Goal: Book appointment/travel/reservation

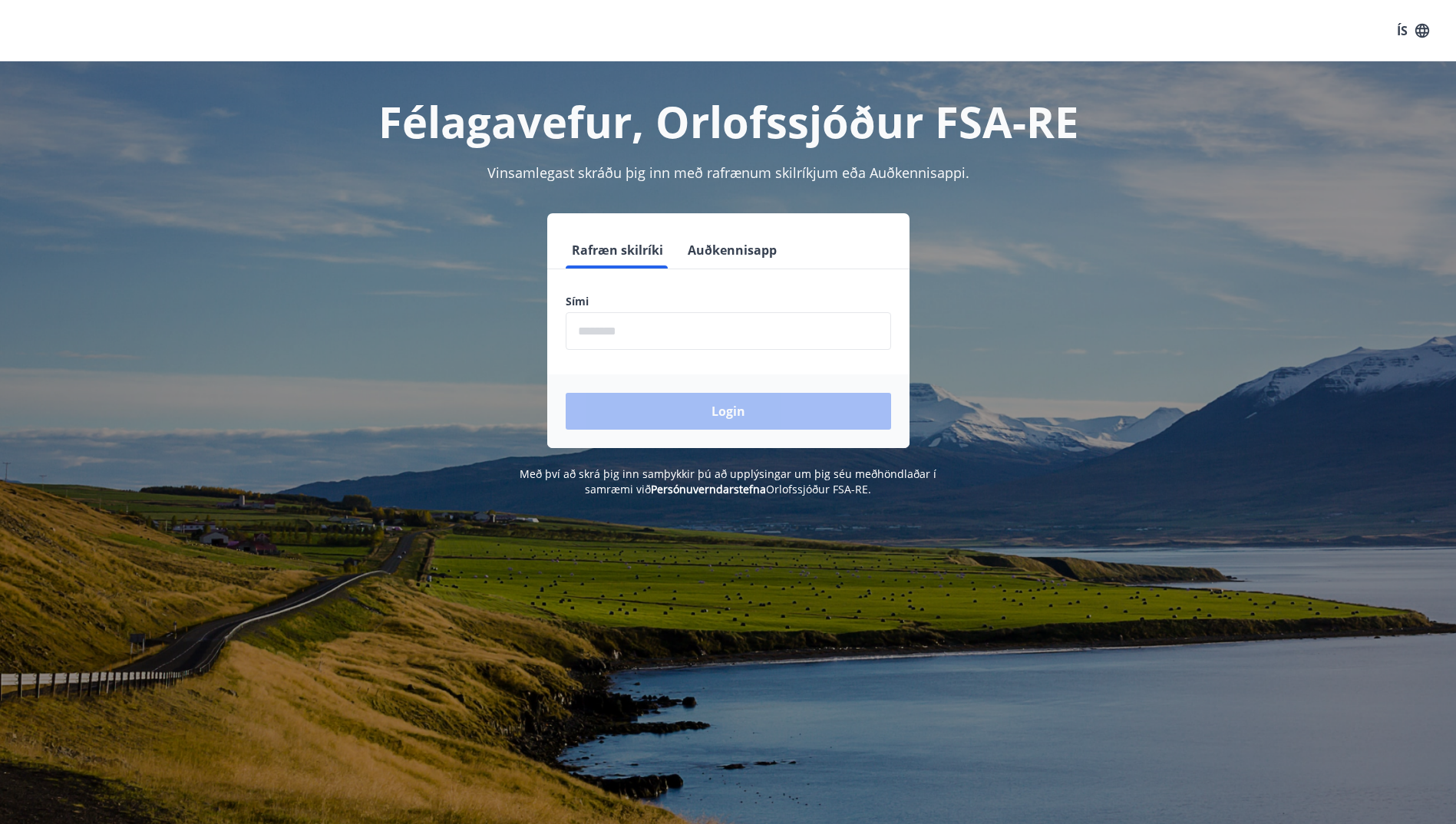
click at [738, 243] on button "Auðkennisapp" at bounding box center [732, 250] width 101 height 37
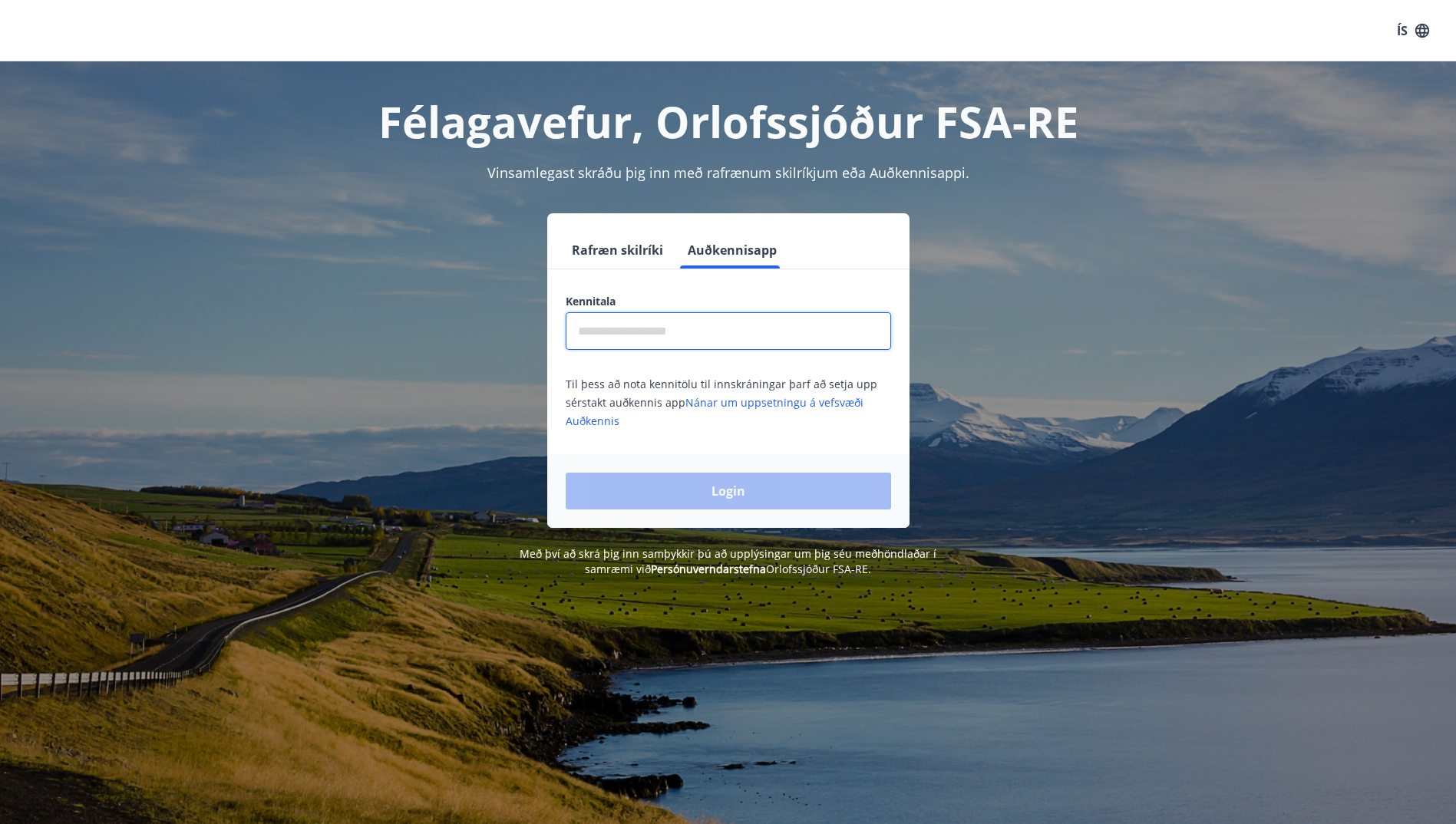
click at [712, 331] on input "text" at bounding box center [728, 331] width 325 height 38
type input "**********"
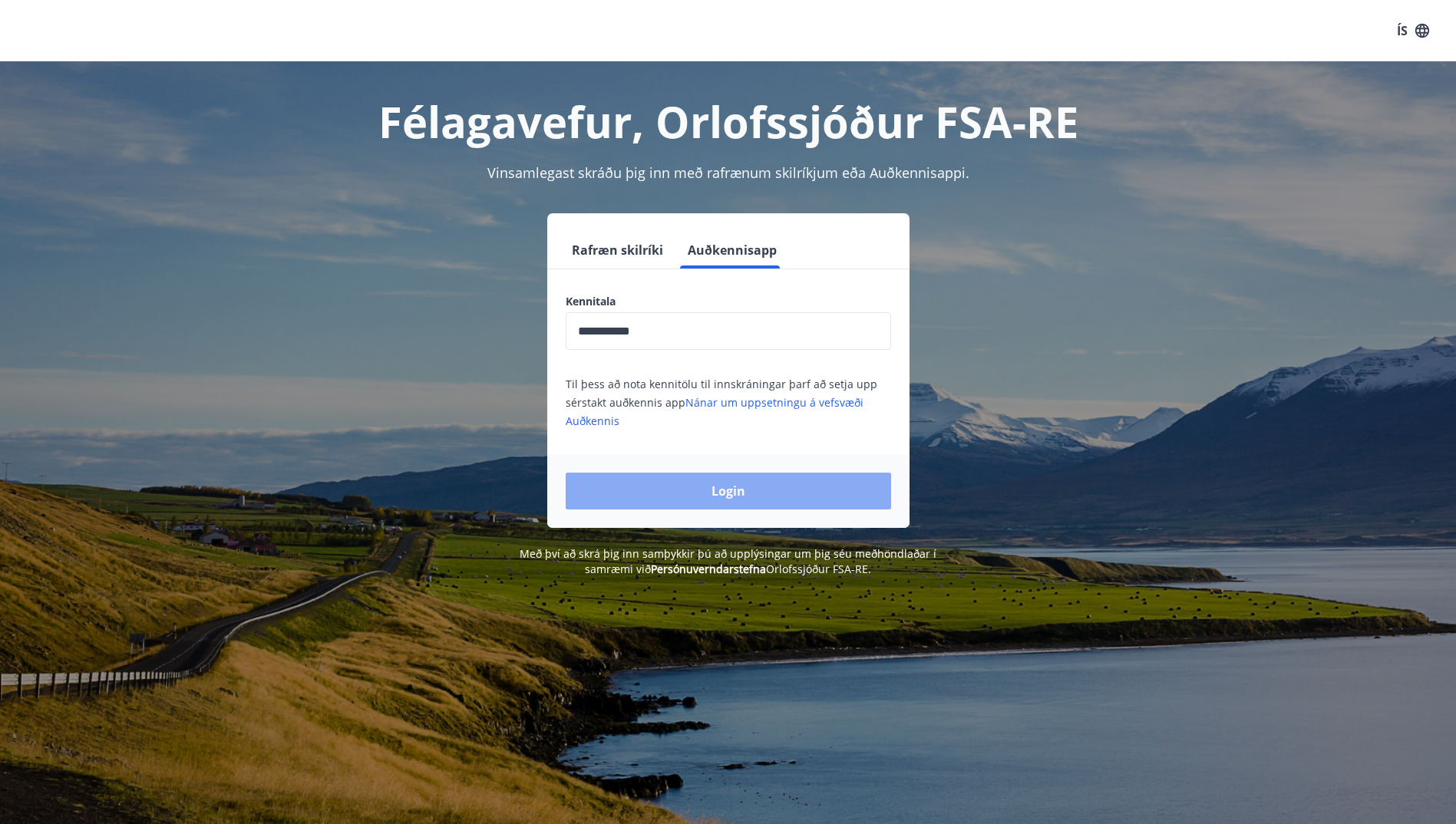
click at [738, 504] on button "Login" at bounding box center [728, 492] width 325 height 37
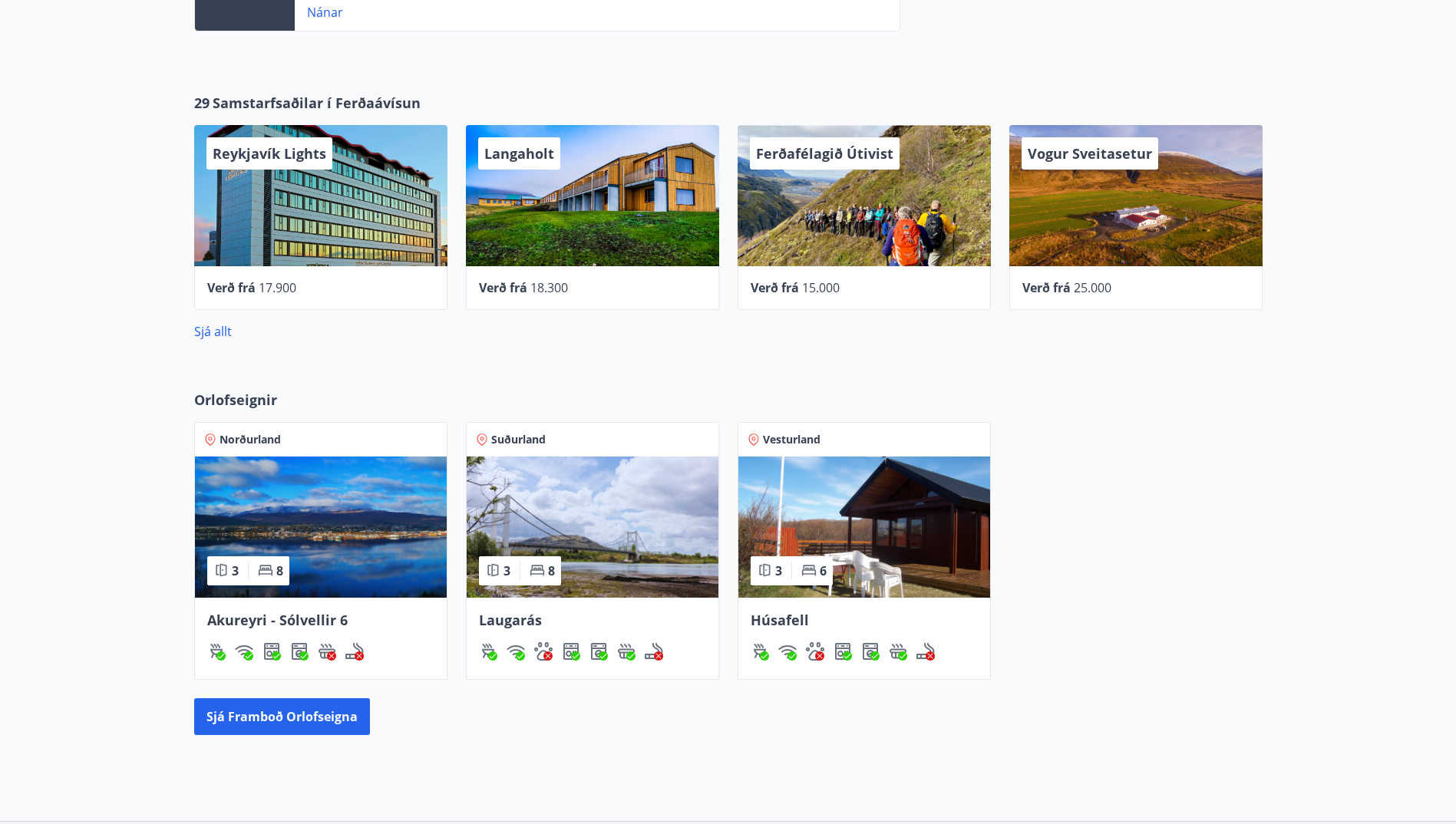
scroll to position [614, 0]
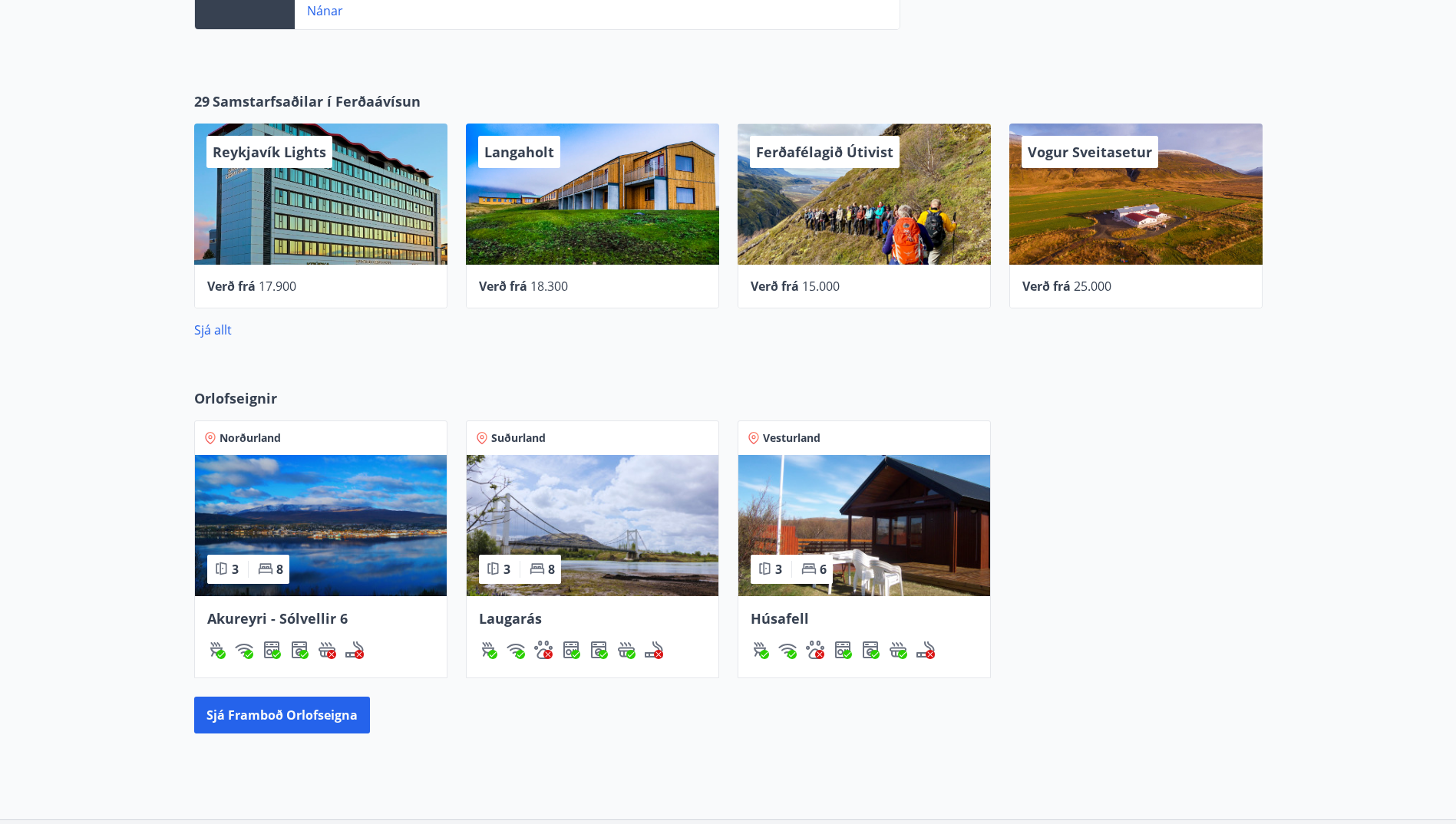
click at [799, 492] on img at bounding box center [864, 525] width 252 height 141
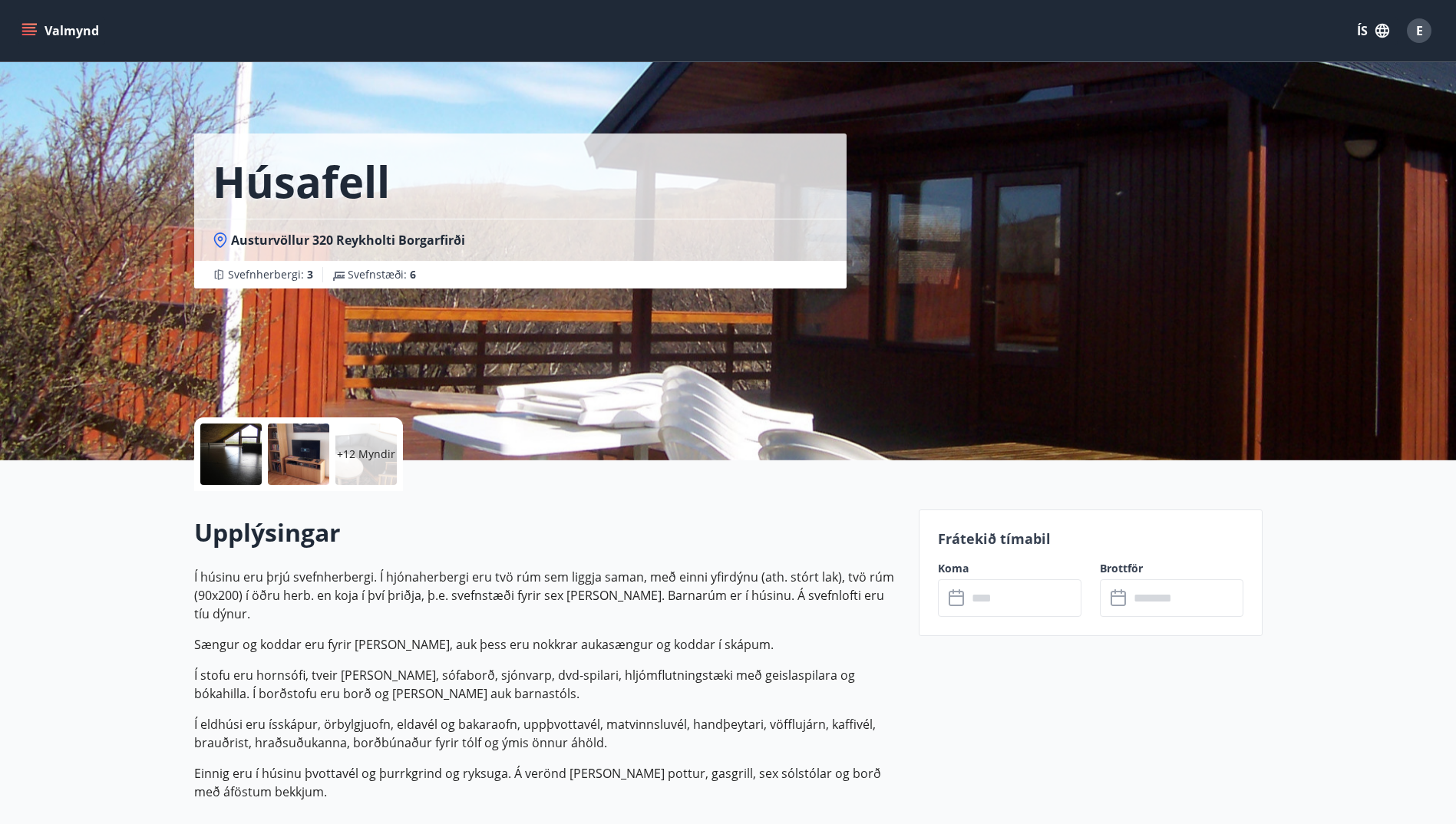
click at [961, 600] on icon at bounding box center [957, 599] width 18 height 18
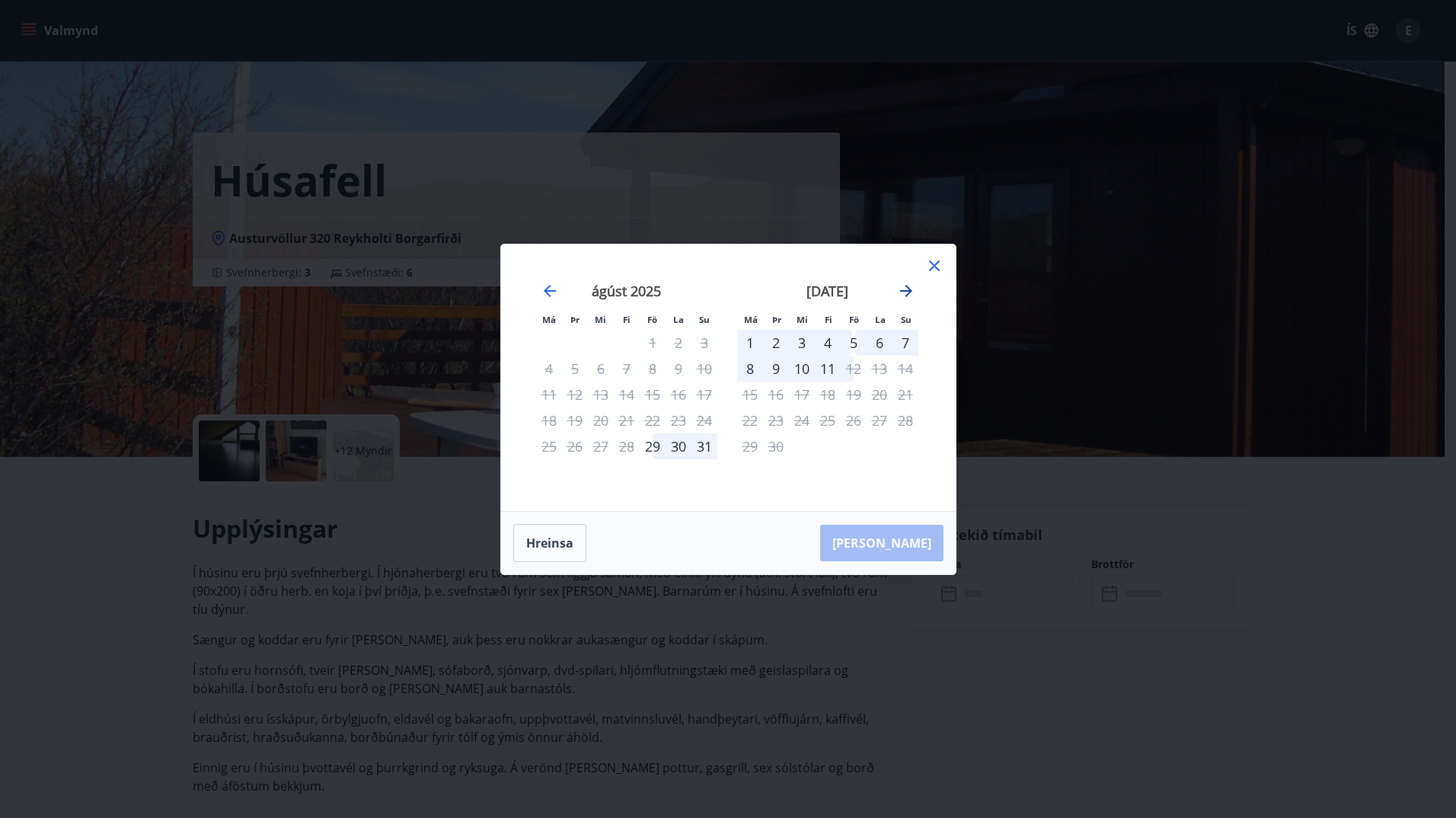
click at [906, 290] on icon "Move forward to switch to the next month." at bounding box center [906, 290] width 18 height 18
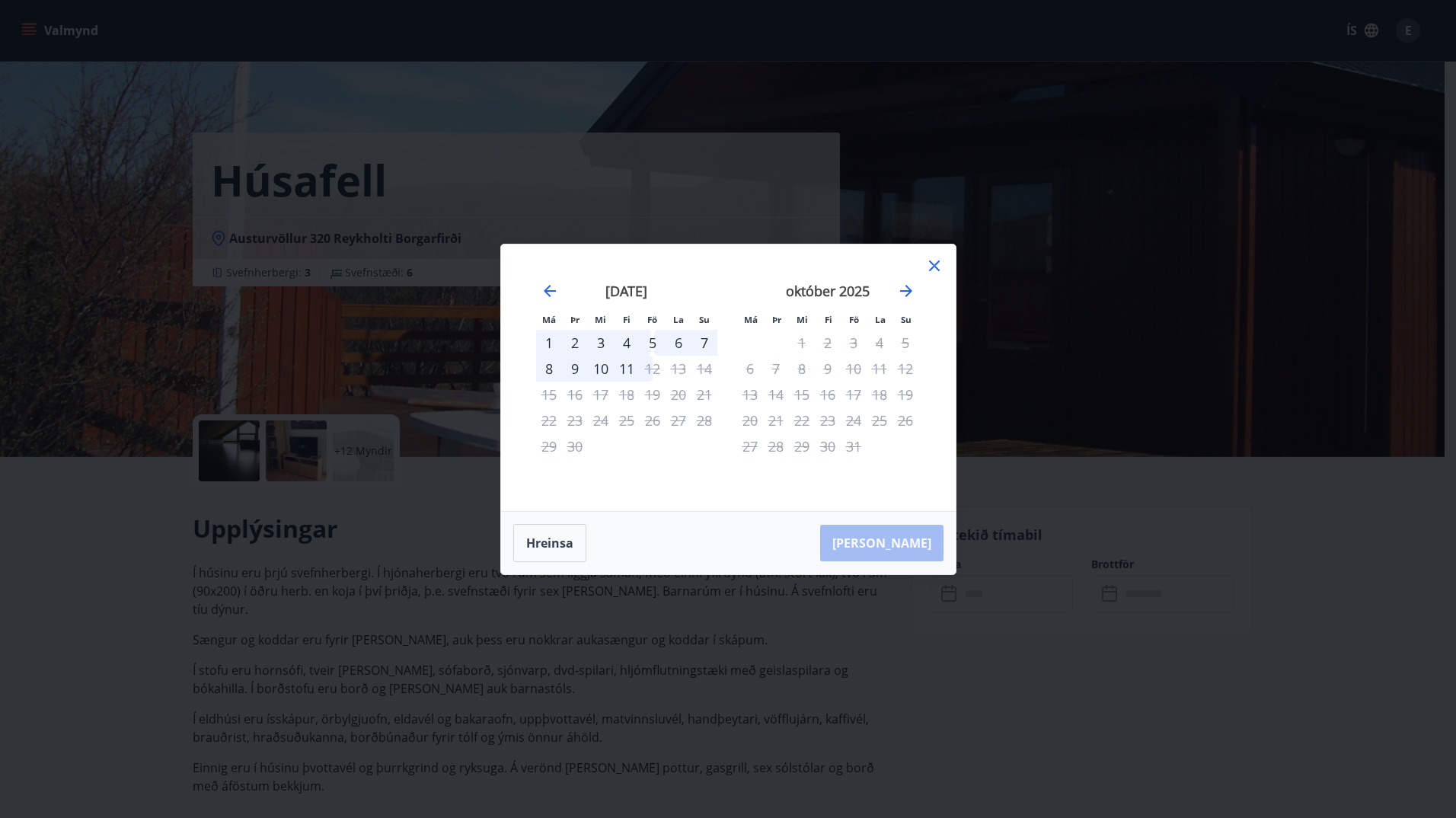
click at [931, 264] on icon at bounding box center [934, 266] width 18 height 18
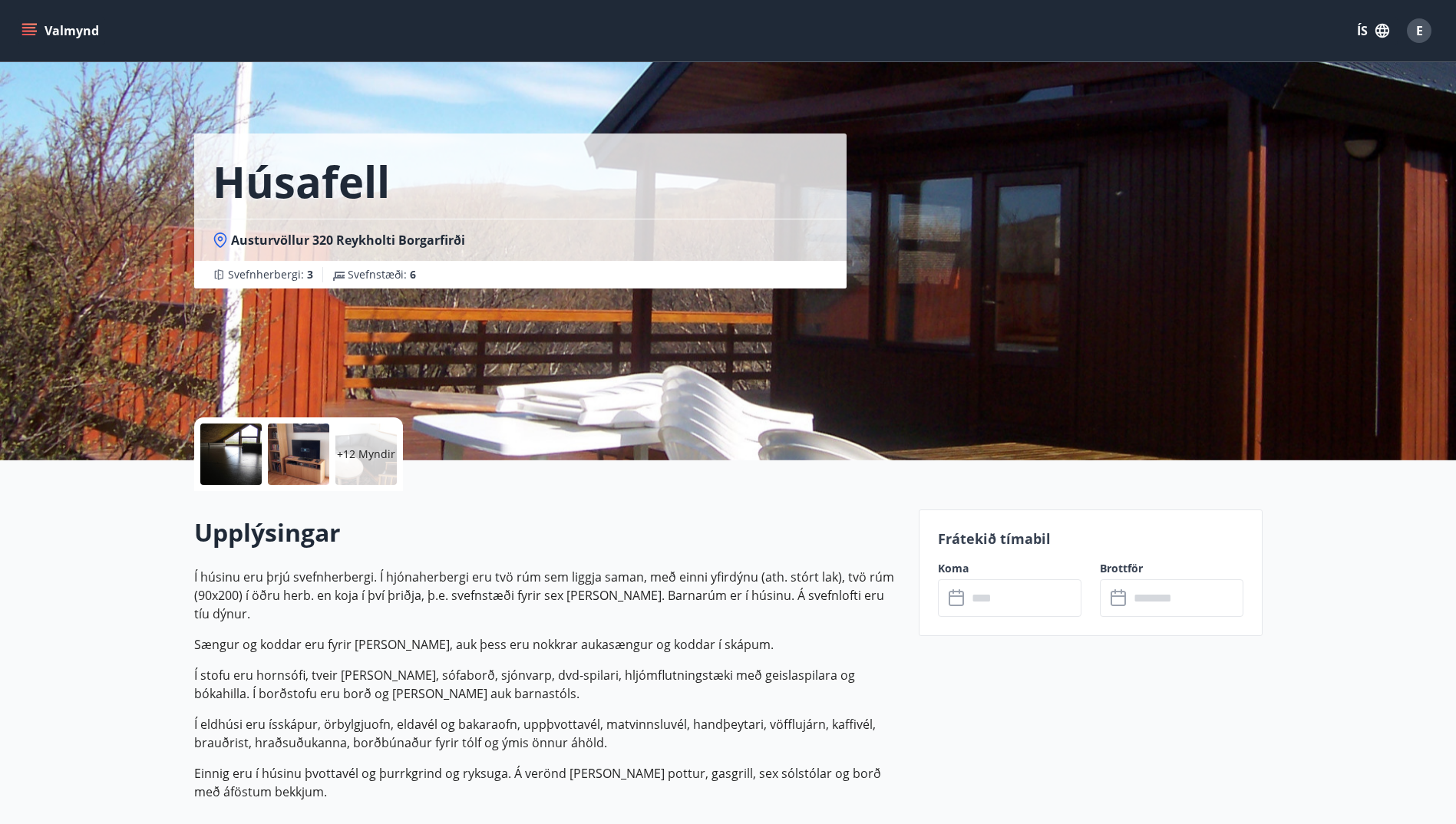
click at [997, 599] on input "text" at bounding box center [1024, 598] width 114 height 38
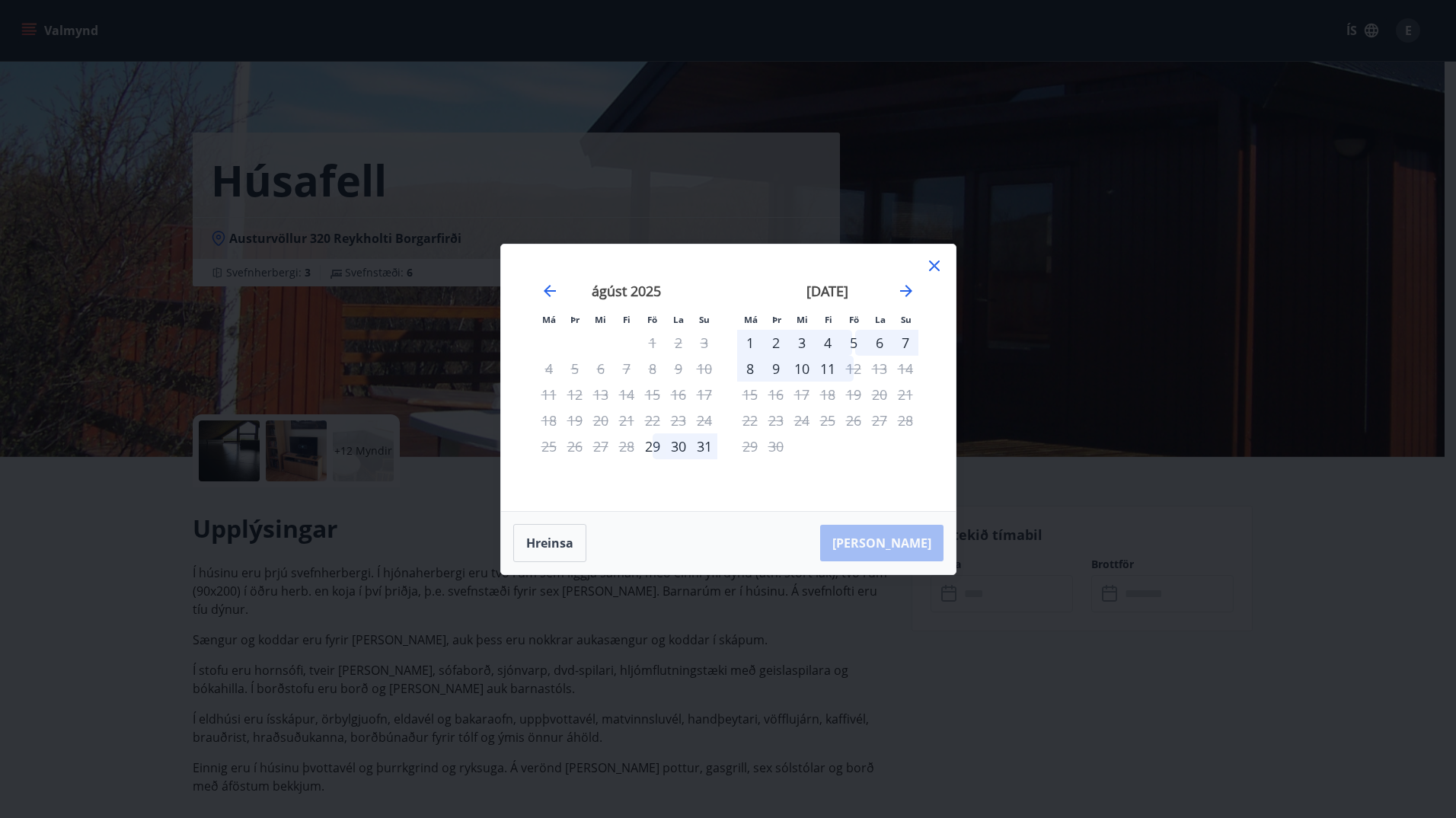
click at [680, 455] on div "30" at bounding box center [678, 446] width 26 height 26
click at [699, 451] on div "31" at bounding box center [704, 446] width 26 height 26
click at [901, 539] on button "[PERSON_NAME]" at bounding box center [882, 543] width 124 height 36
click at [1430, 81] on icon "Close" at bounding box center [1423, 75] width 18 height 18
click at [932, 263] on icon at bounding box center [934, 265] width 10 height 10
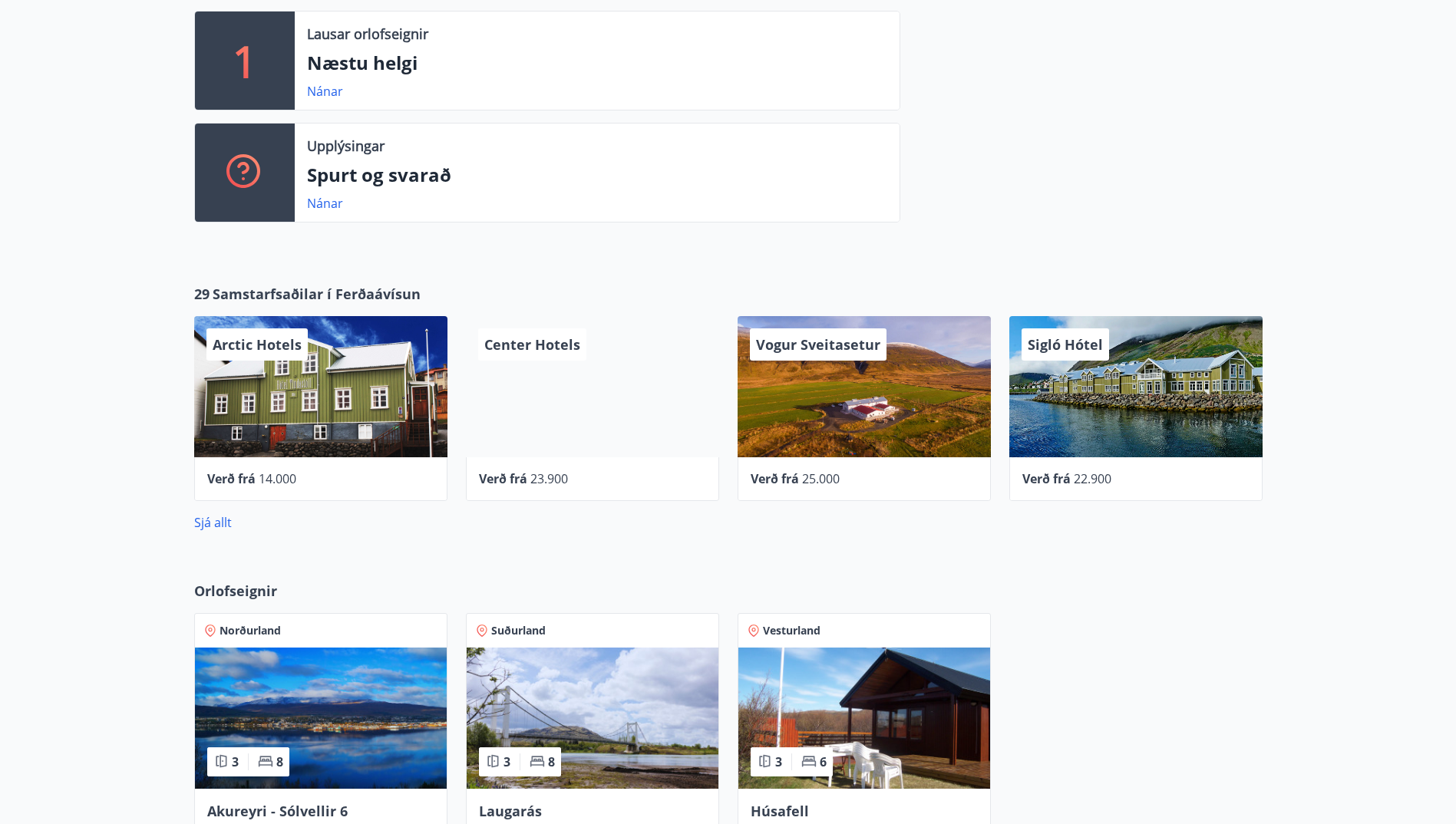
scroll to position [320, 0]
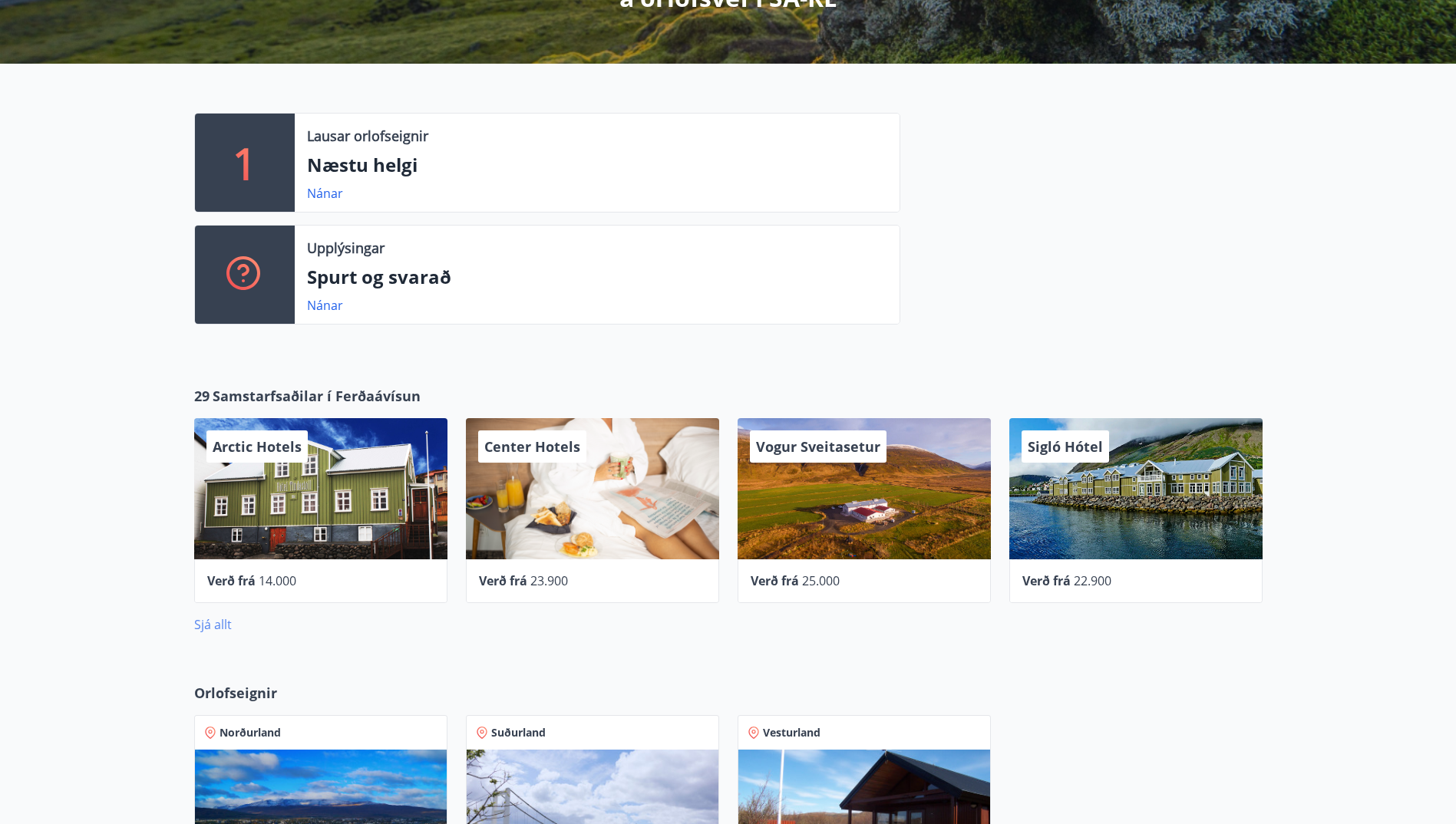
click at [208, 619] on link "Sjá allt" at bounding box center [213, 624] width 38 height 17
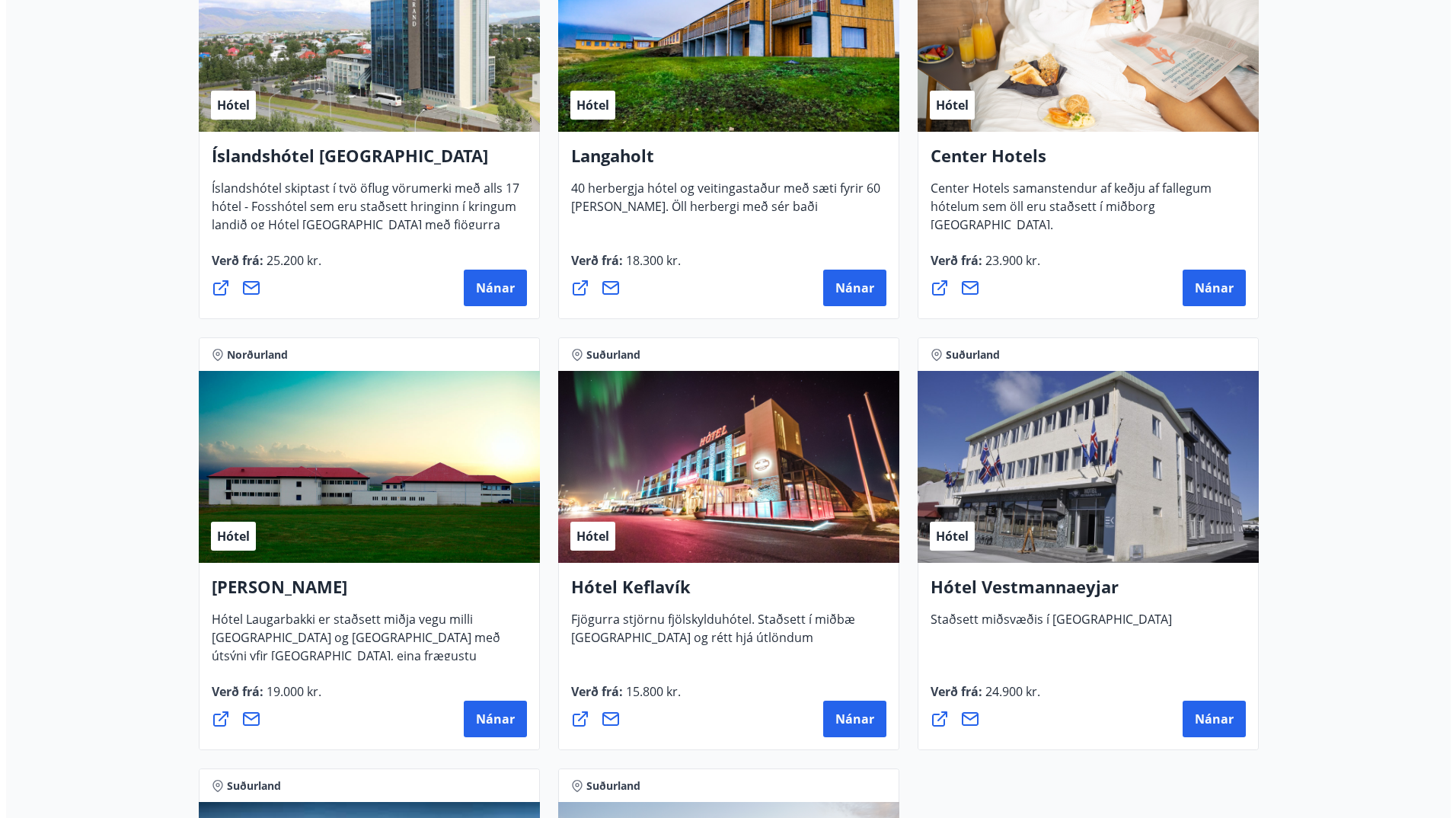
scroll to position [3429, 0]
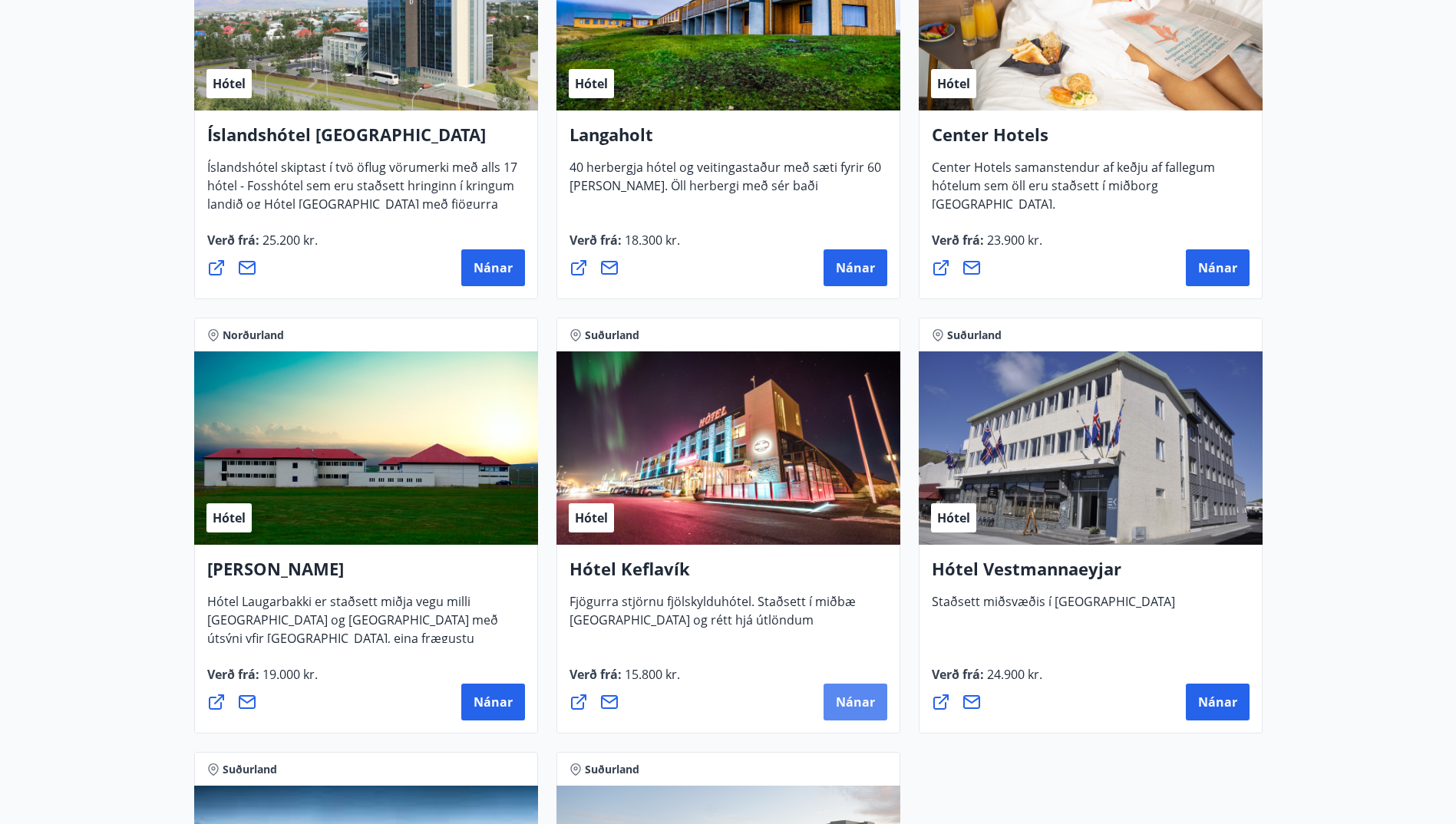
click at [848, 699] on span "Nánar" at bounding box center [855, 702] width 39 height 17
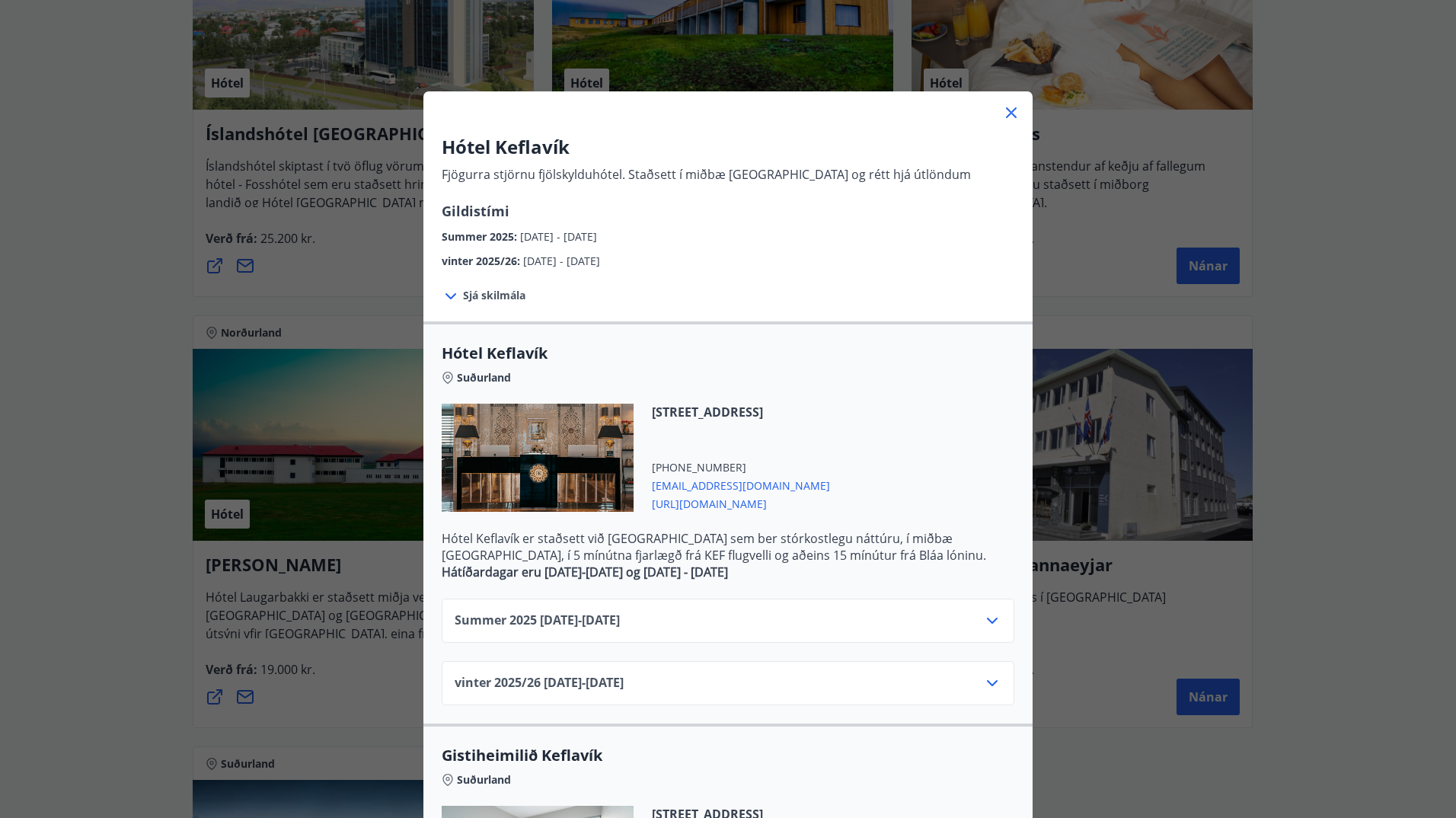
click at [503, 296] on span "Sjá skilmála" at bounding box center [494, 295] width 63 height 15
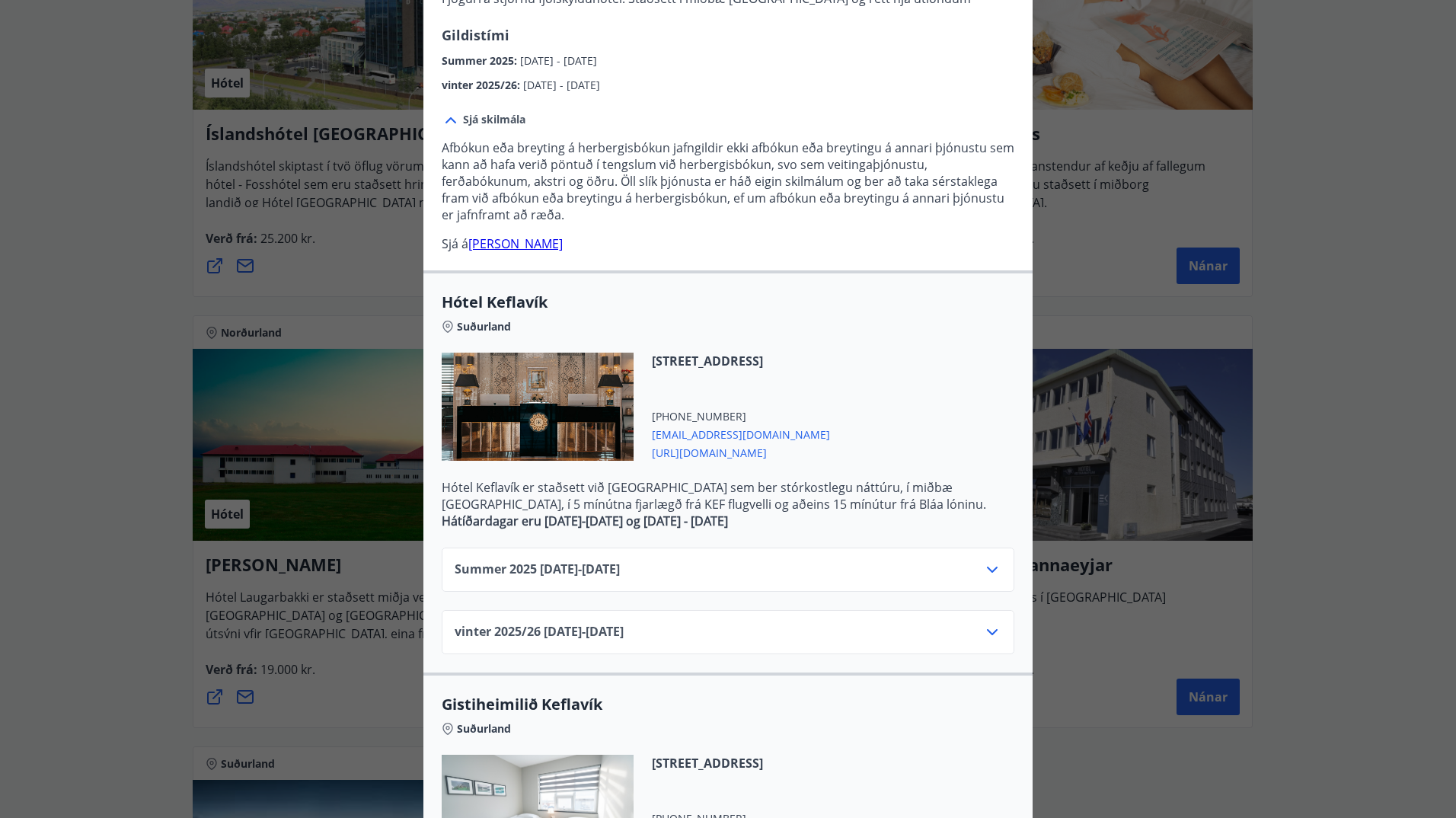
scroll to position [229, 0]
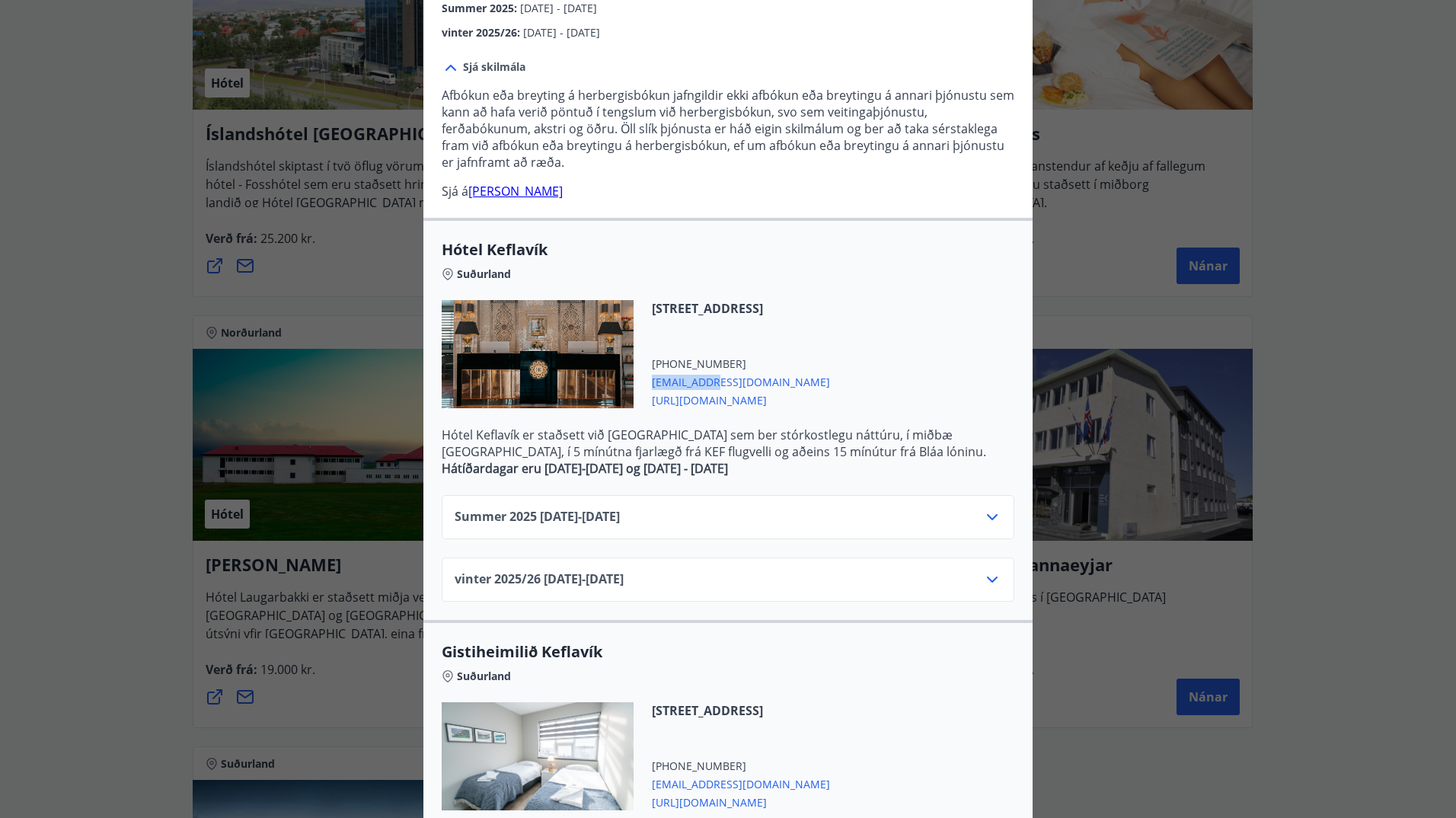
drag, startPoint x: 713, startPoint y: 378, endPoint x: 648, endPoint y: 379, distance: 65.0
click at [652, 379] on span "[EMAIL_ADDRESS][DOMAIN_NAME]" at bounding box center [741, 381] width 178 height 18
copy span "[EMAIL_ADDRESS][DOMAIN_NAME]"
click at [989, 517] on icon at bounding box center [992, 517] width 18 height 18
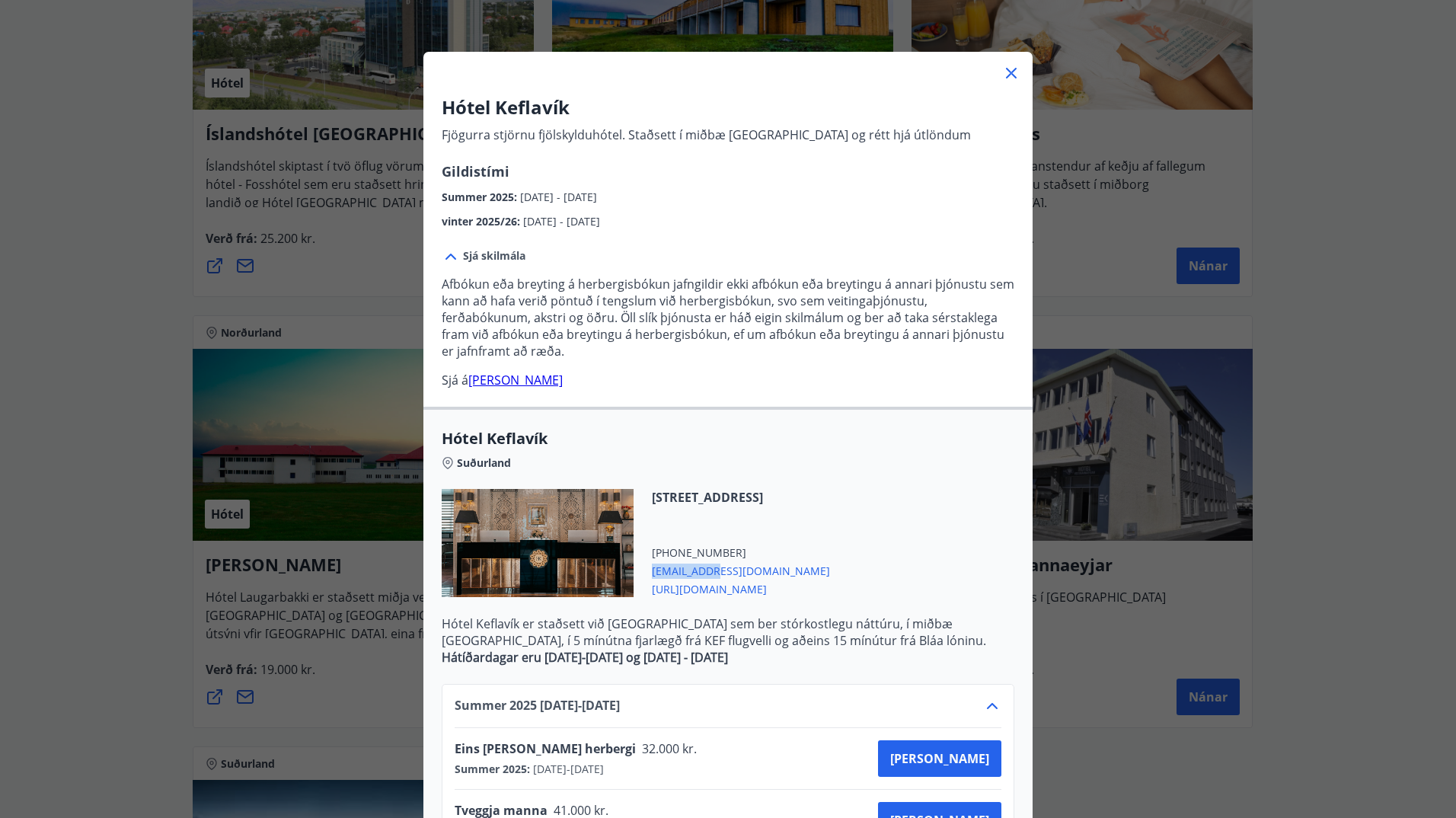
scroll to position [0, 0]
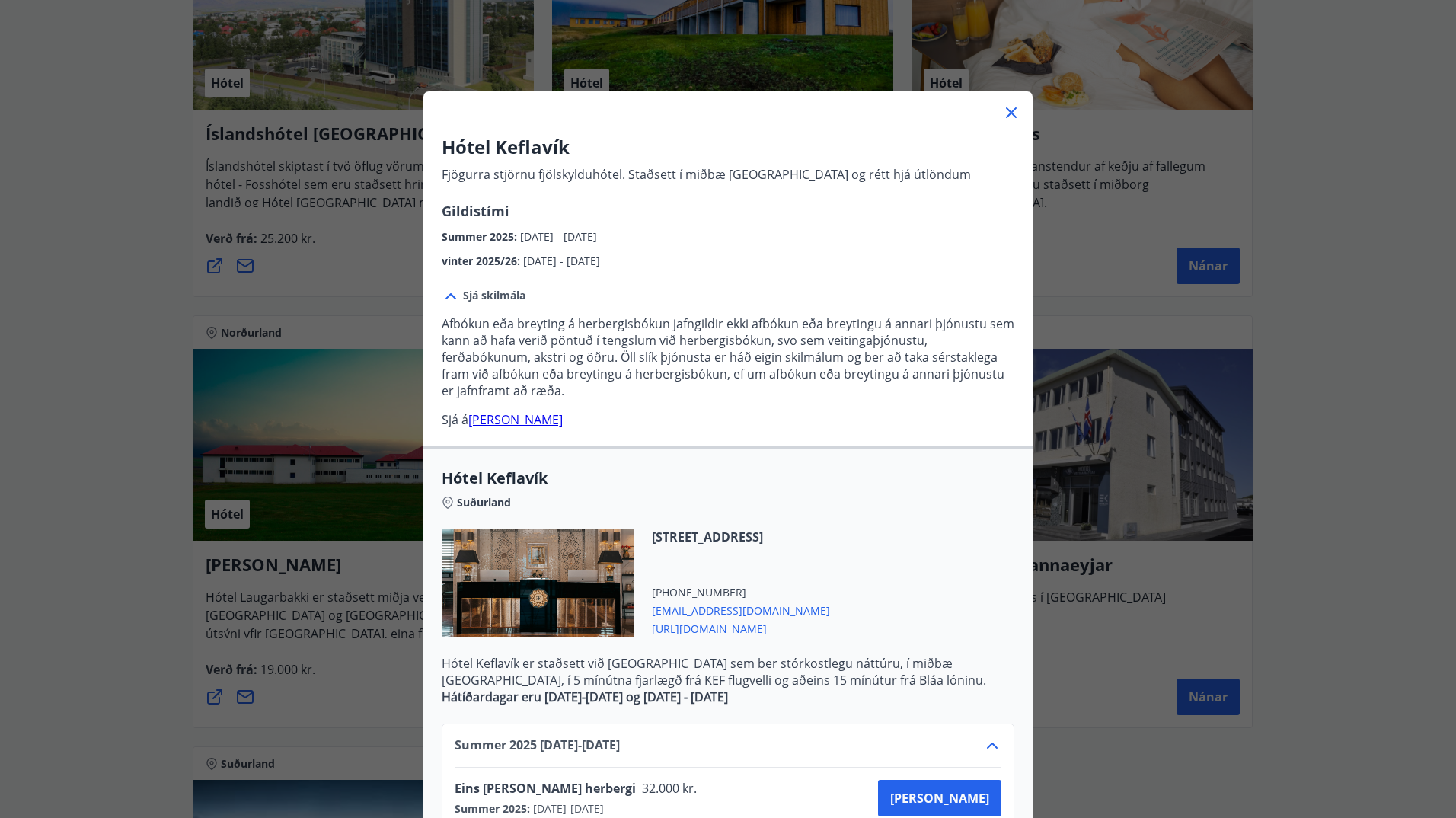
click at [492, 292] on span "Sjá skilmála" at bounding box center [494, 295] width 63 height 15
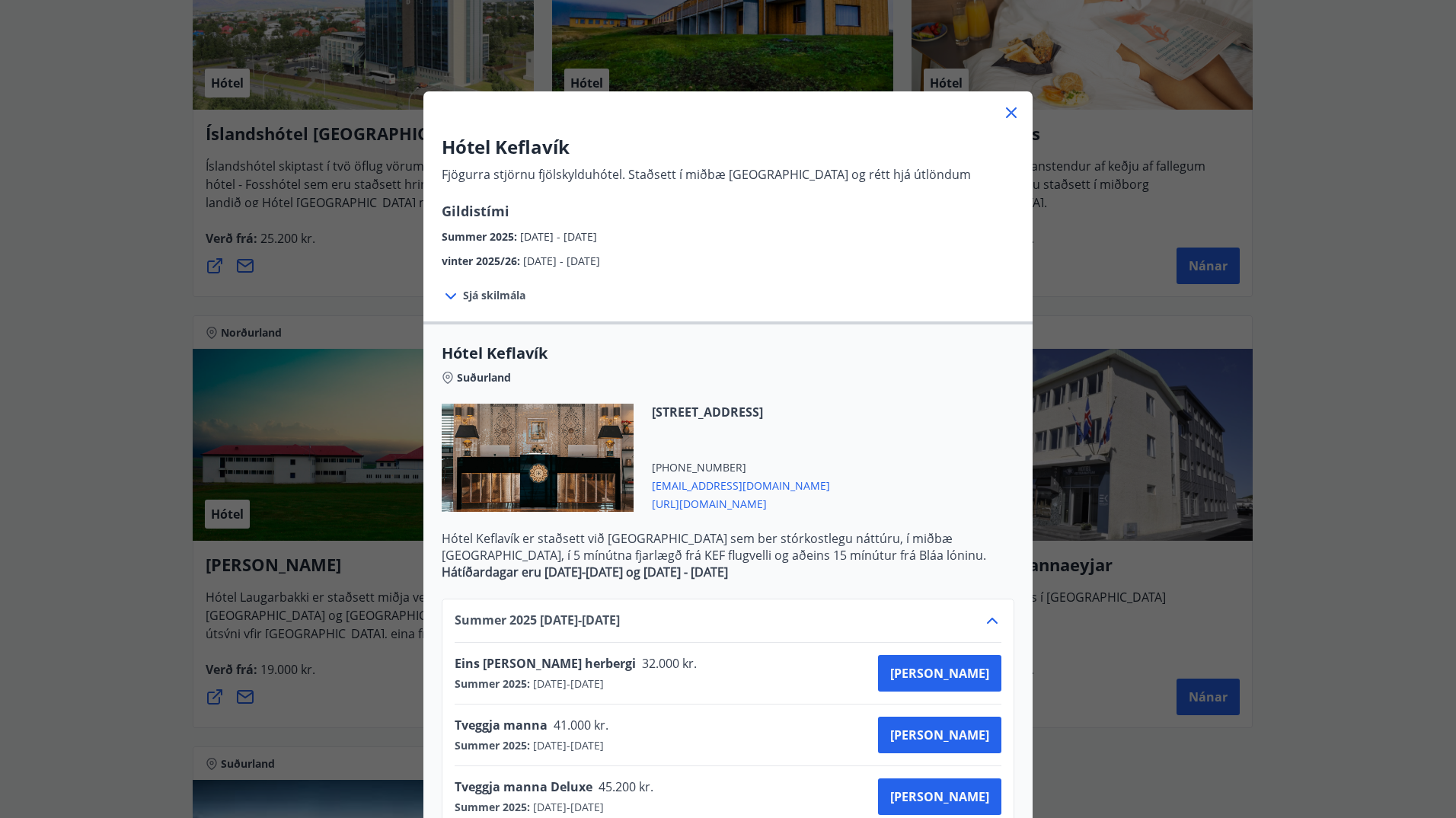
click at [492, 292] on span "Sjá skilmála" at bounding box center [494, 295] width 63 height 15
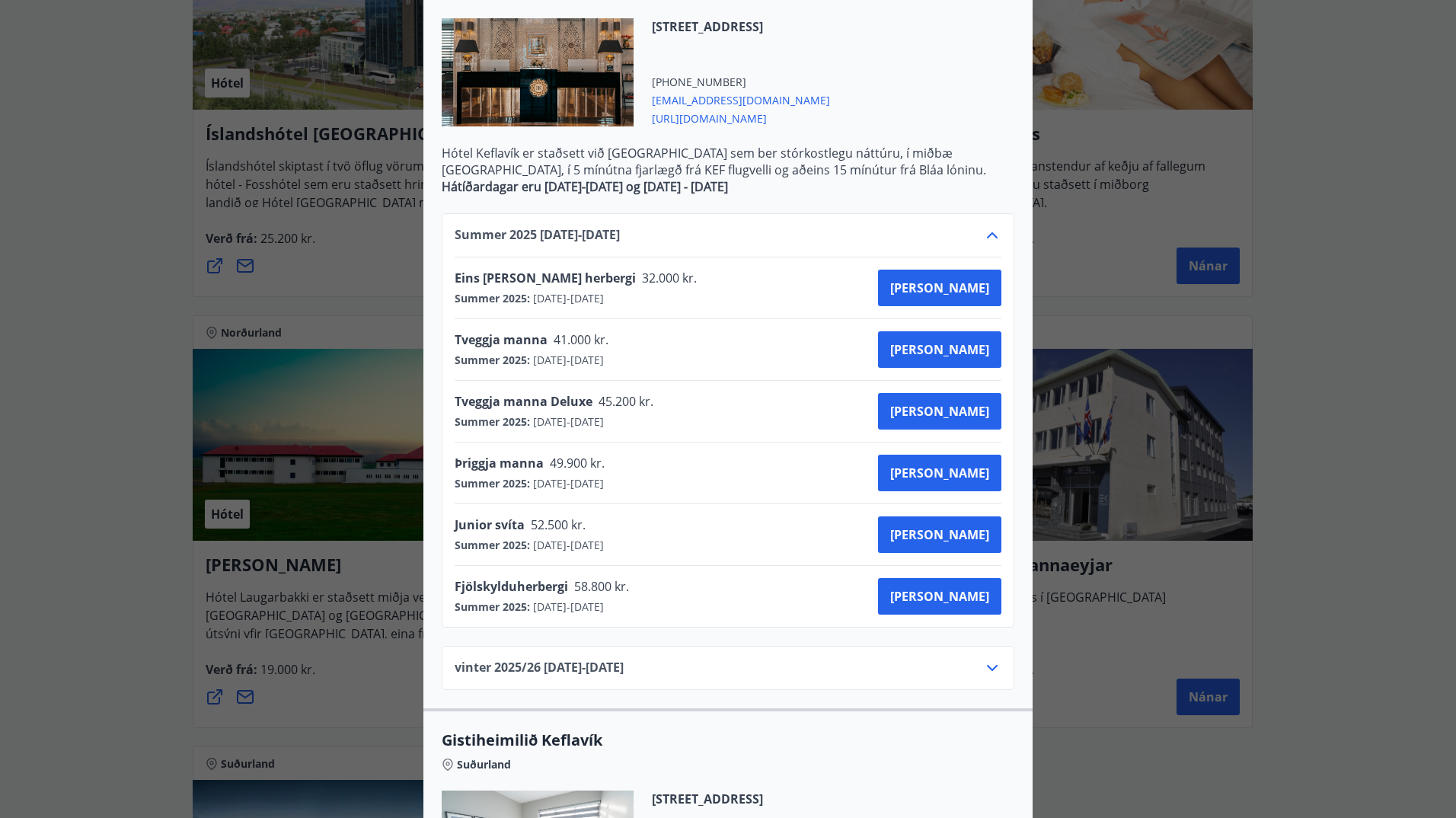
scroll to position [609, 0]
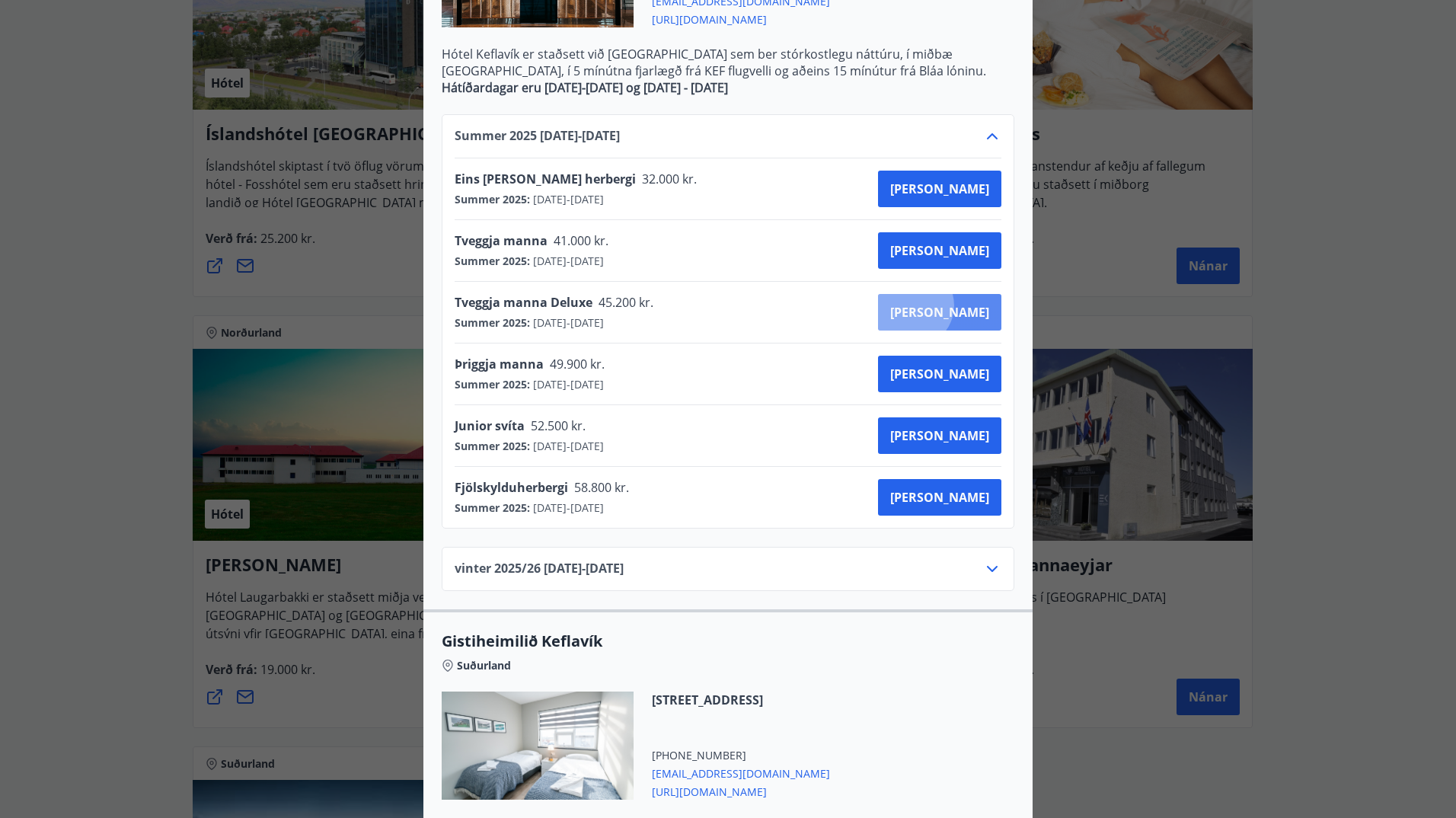
click at [967, 305] on span "[PERSON_NAME]" at bounding box center [940, 312] width 99 height 17
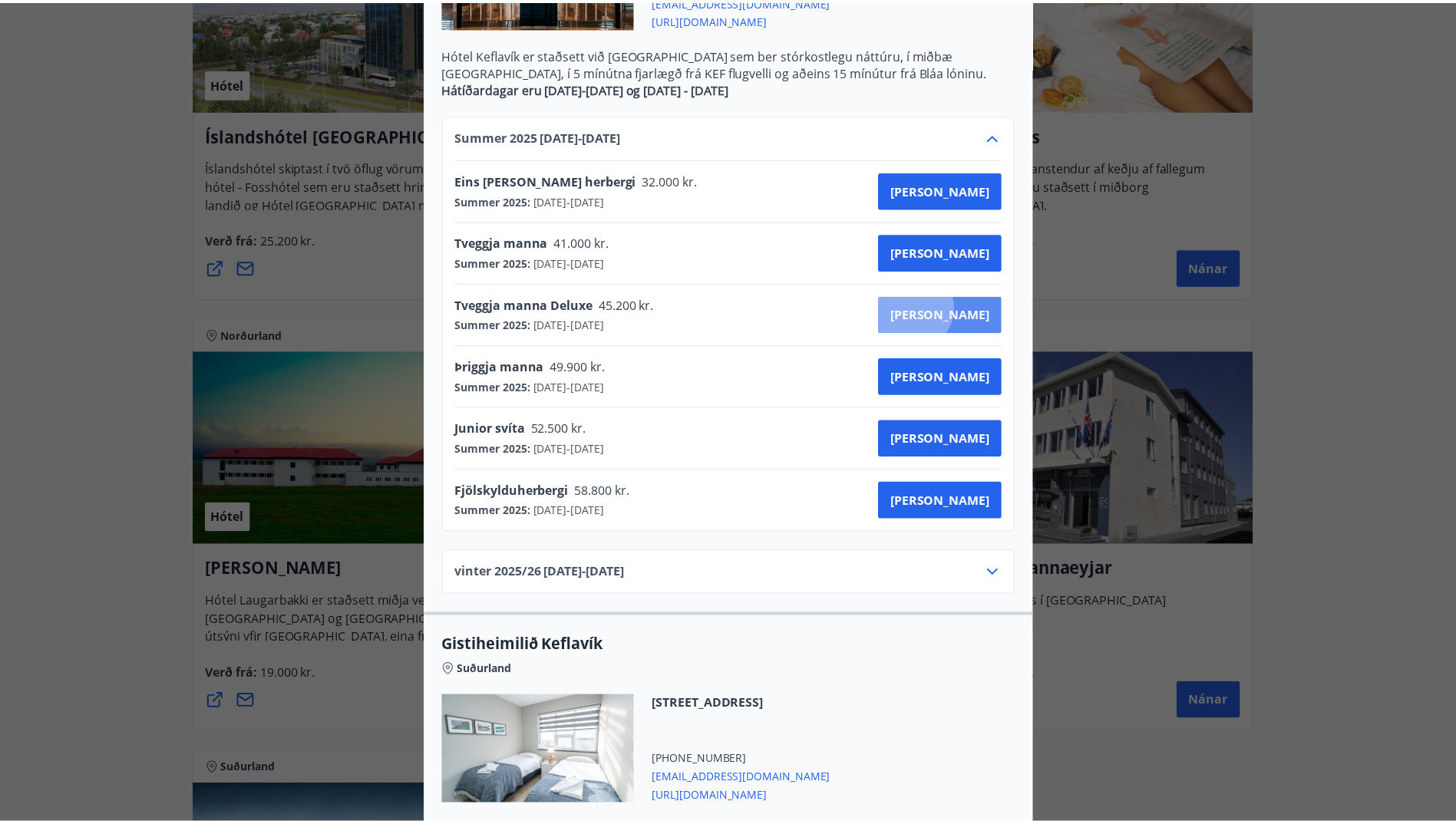
scroll to position [2, 0]
